Goal: Navigation & Orientation: Find specific page/section

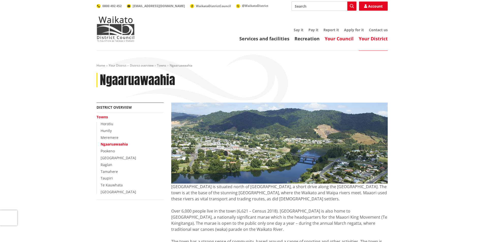
click at [341, 40] on link "Your Council" at bounding box center [339, 39] width 29 height 6
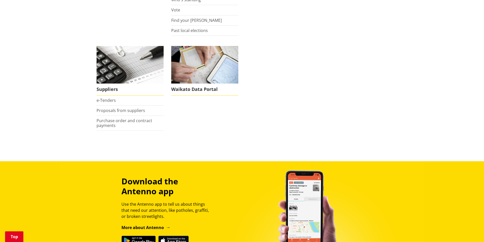
scroll to position [432, 0]
